Goal: Task Accomplishment & Management: Manage account settings

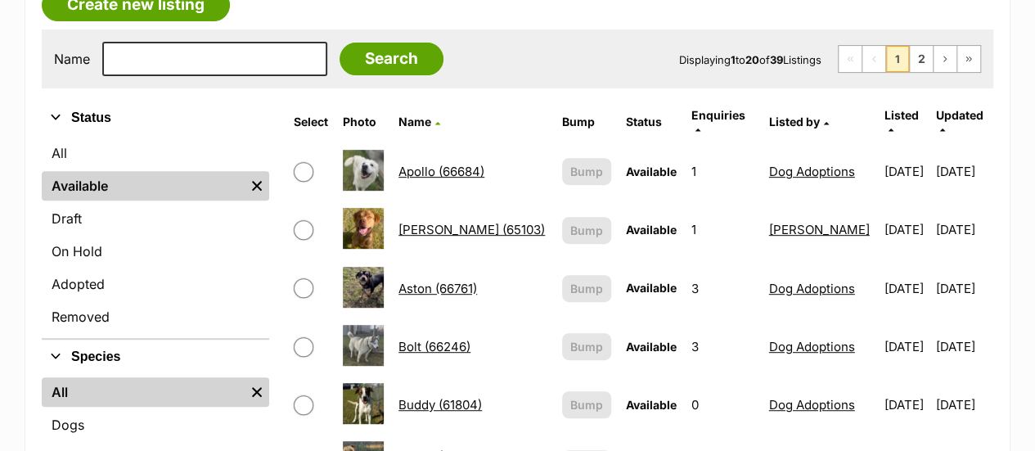
scroll to position [281, 0]
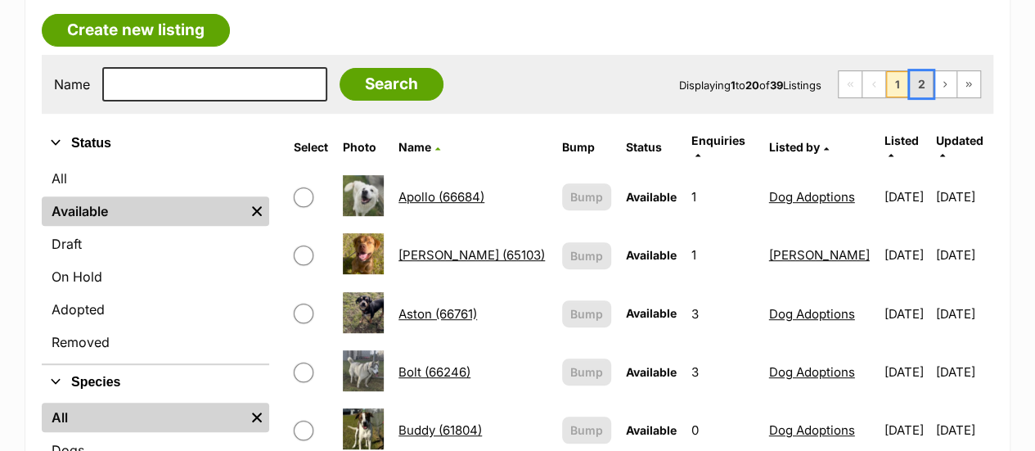
click at [914, 82] on link "2" at bounding box center [921, 84] width 23 height 26
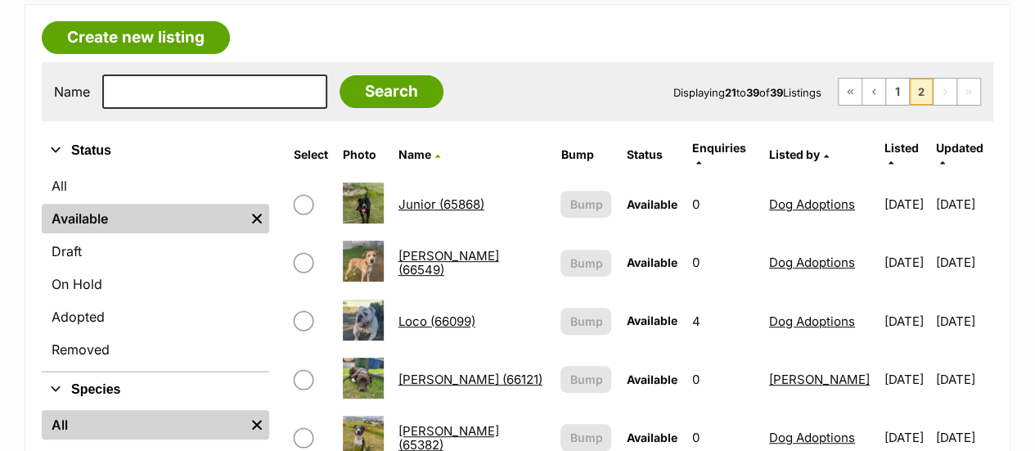
scroll to position [273, 0]
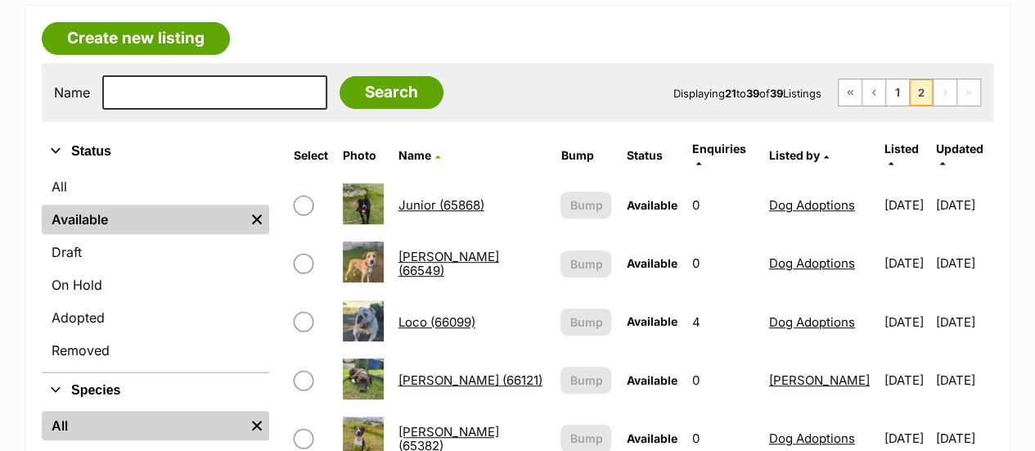
drag, startPoint x: 897, startPoint y: 83, endPoint x: 833, endPoint y: 93, distance: 65.4
click at [833, 93] on div "Displaying 21 to 39 of 39 Listings First Page Previous Page 1 2 Next Page Last …" at bounding box center [827, 93] width 308 height 28
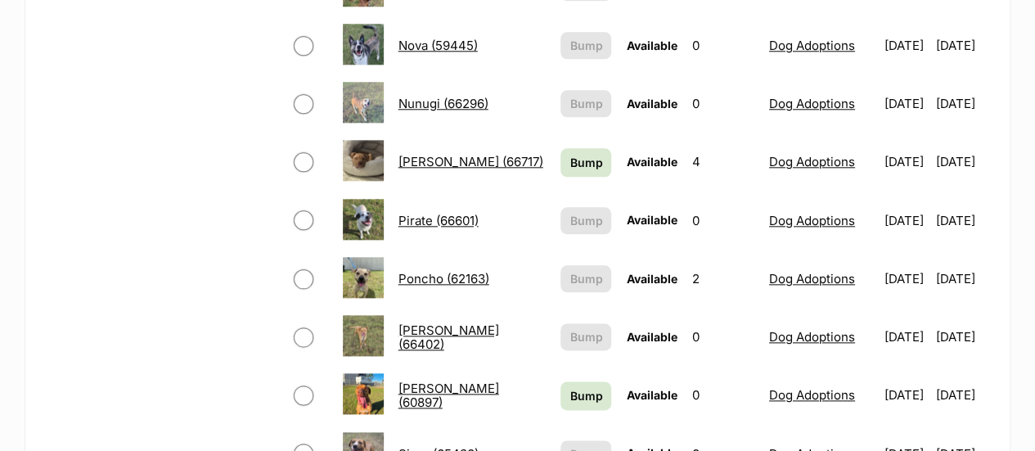
scroll to position [843, 0]
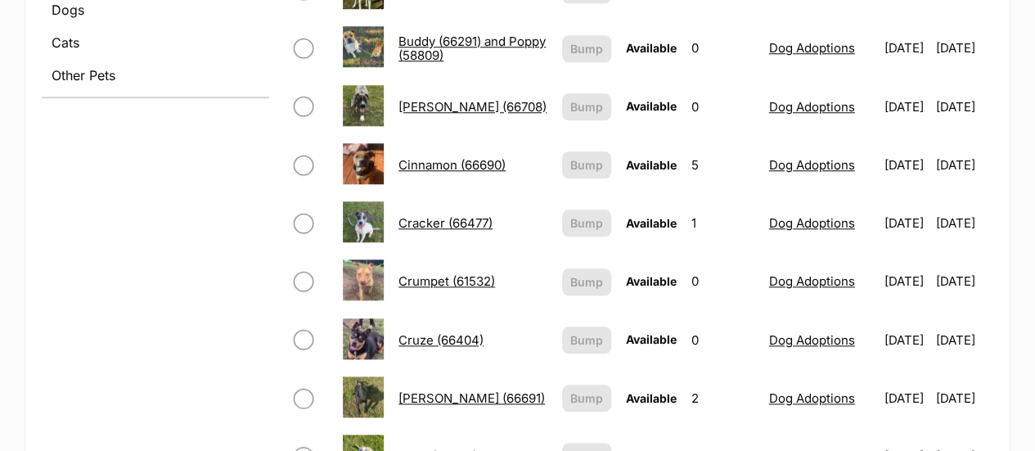
scroll to position [803, 0]
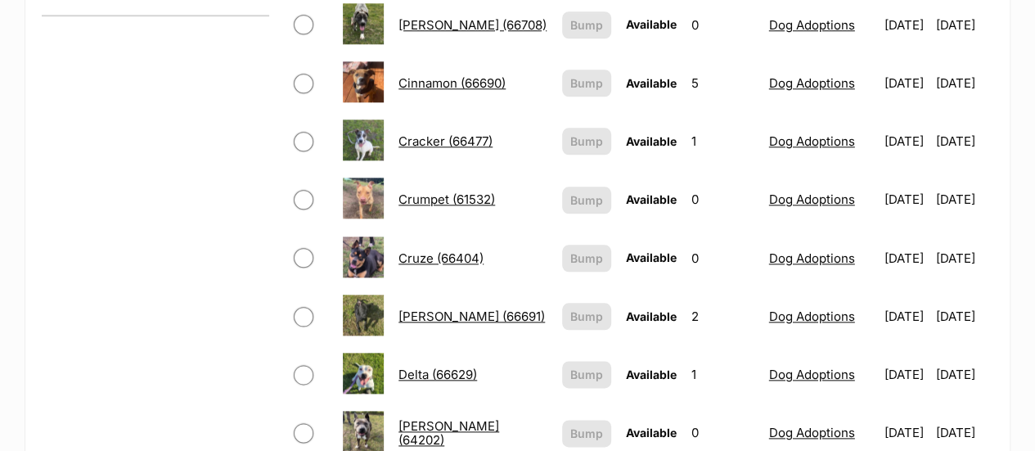
click at [517, 213] on td "Crumpet (61532)" at bounding box center [473, 199] width 162 height 56
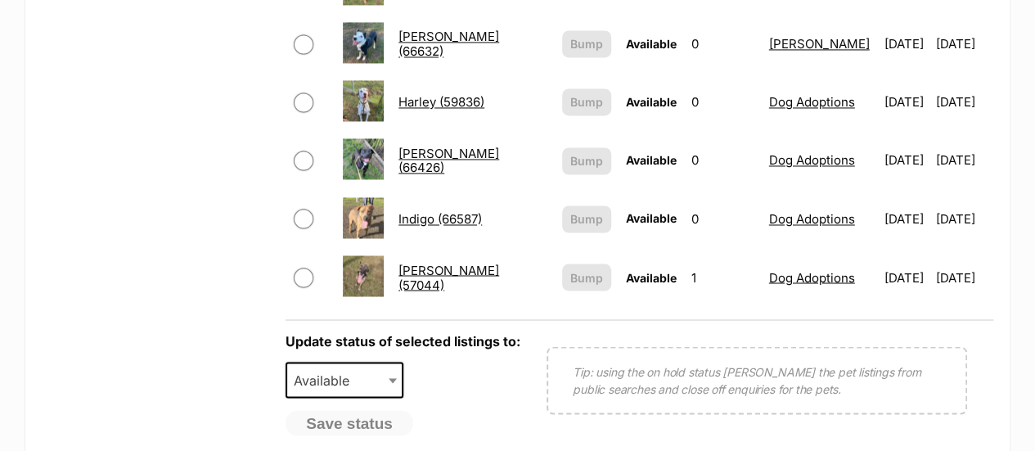
scroll to position [1310, 0]
